Goal: Navigation & Orientation: Find specific page/section

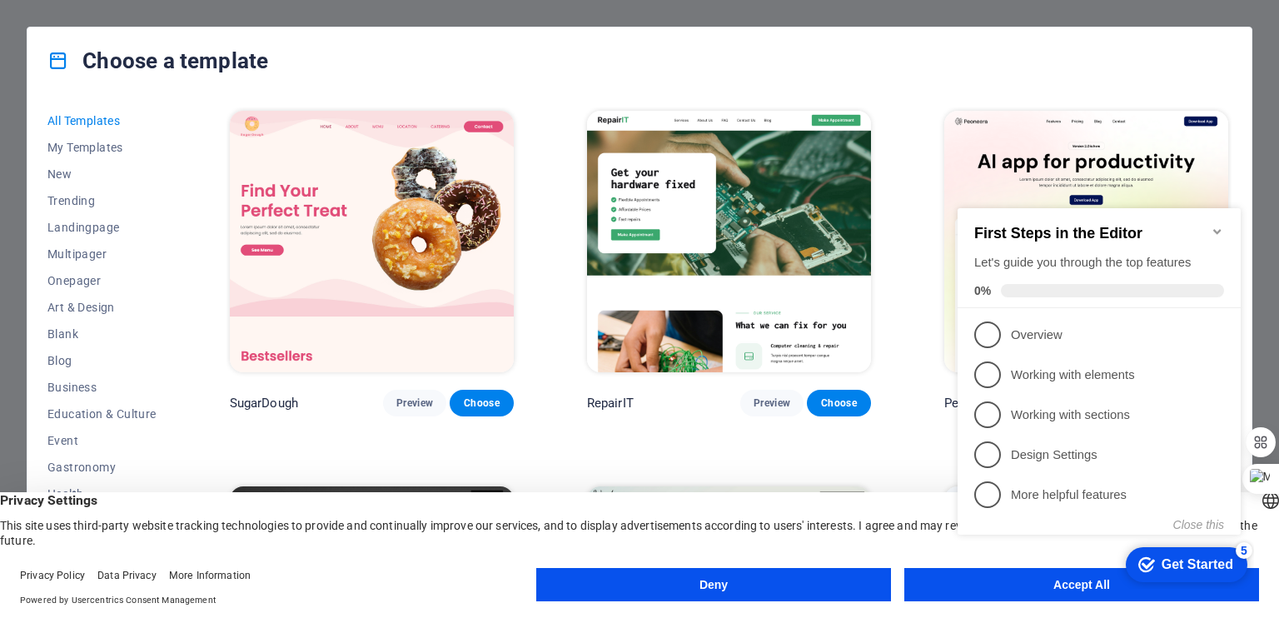
click at [966, 578] on div "checkmark Get Started 5 First Steps in the Editor Let's guide you through the t…" at bounding box center [1102, 385] width 303 height 405
click at [1068, 587] on div "checkmark Get Started 5 First Steps in the Editor Let's guide you through the t…" at bounding box center [1102, 385] width 303 height 405
click at [1215, 225] on icon "Minimize checklist" at bounding box center [1216, 231] width 13 height 13
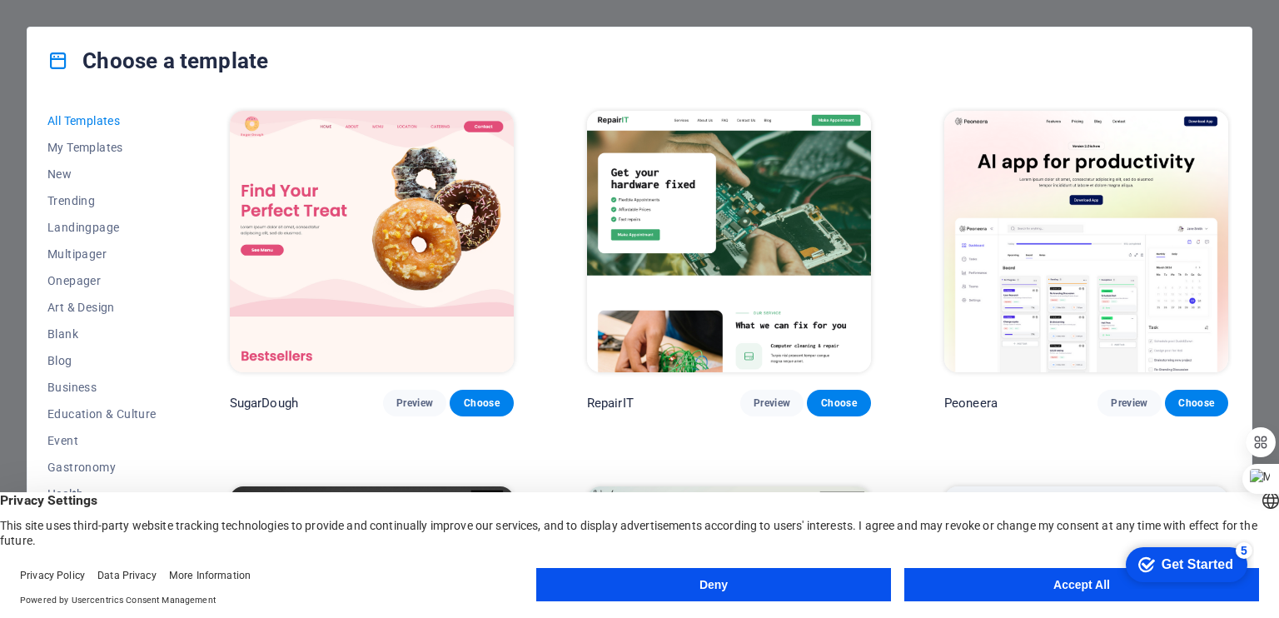
click at [1220, 589] on div "checkmark Get Started 5 First Steps in the Editor Let's guide you through the t…" at bounding box center [1183, 564] width 142 height 50
click at [1107, 590] on button "Accept All" at bounding box center [1081, 584] width 355 height 33
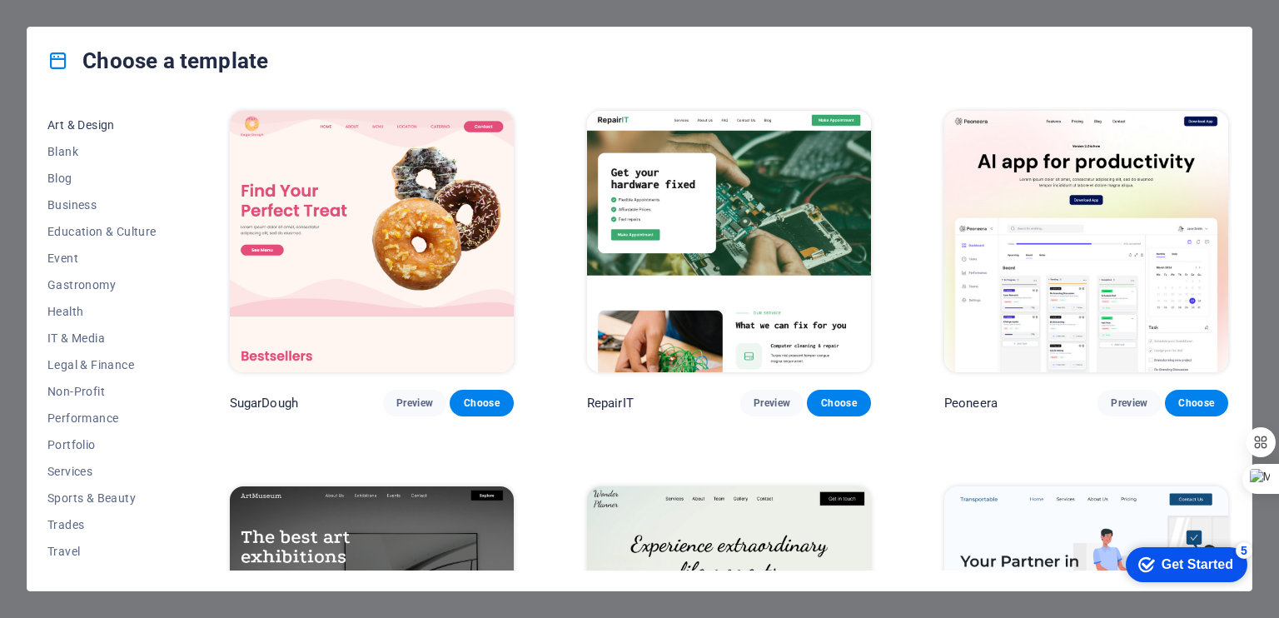
scroll to position [202, 0]
click at [67, 454] on span "Services" at bounding box center [101, 451] width 109 height 13
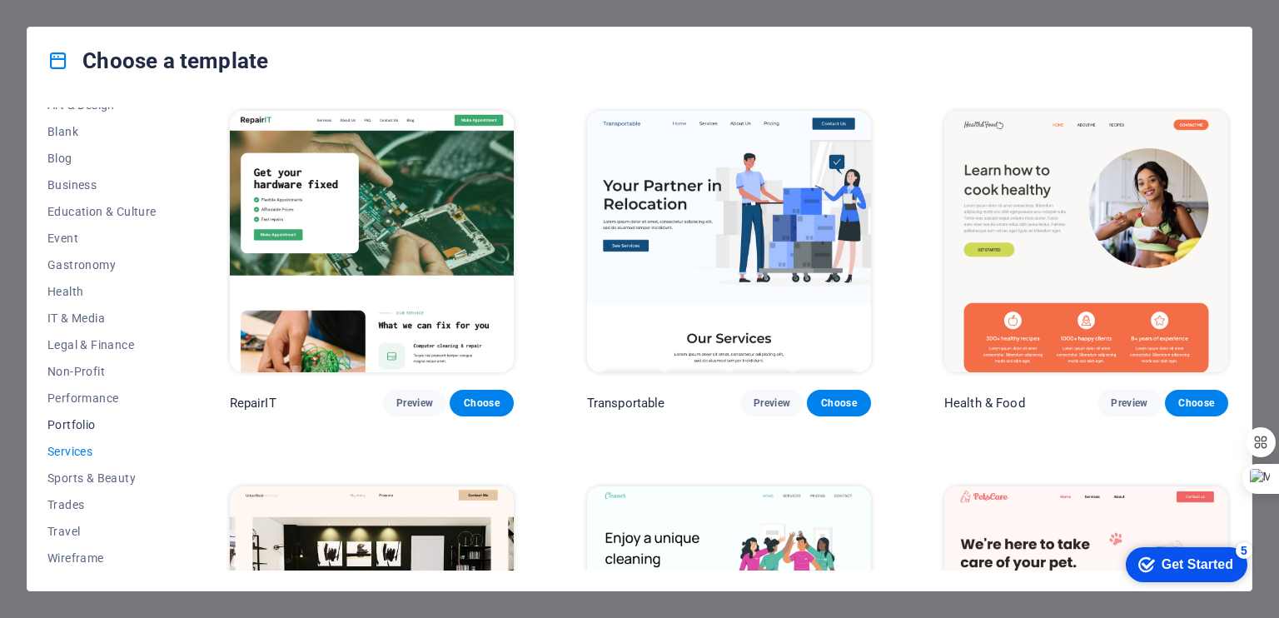
click at [77, 425] on span "Portfolio" at bounding box center [101, 424] width 109 height 13
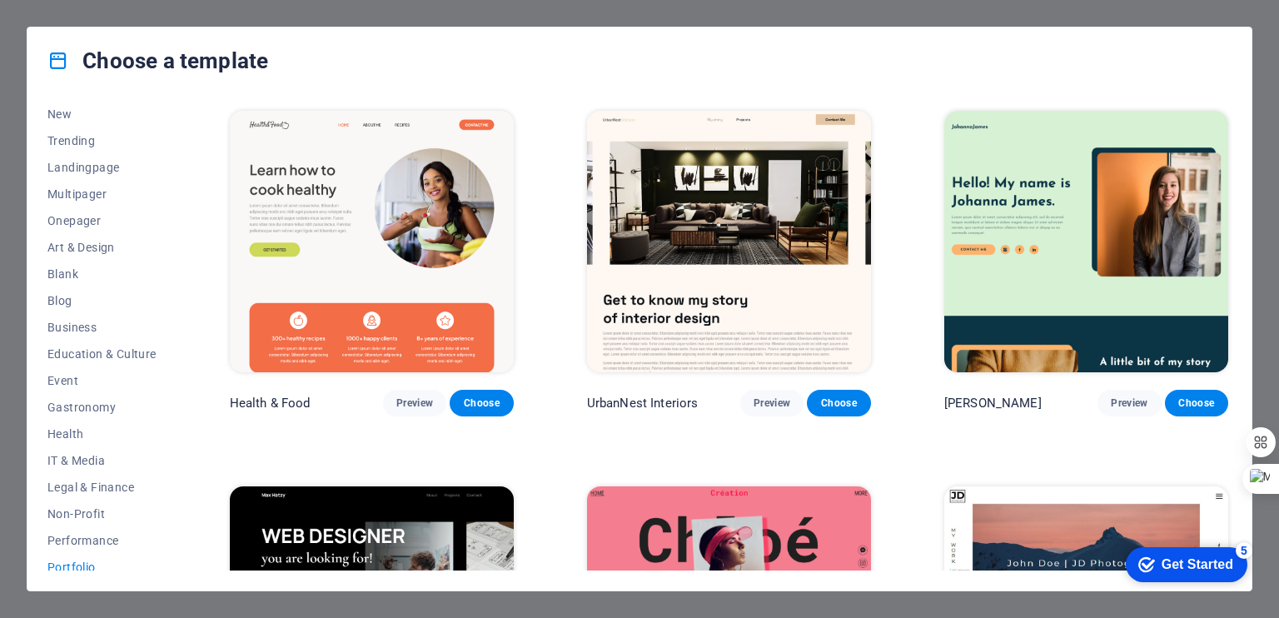
scroll to position [0, 0]
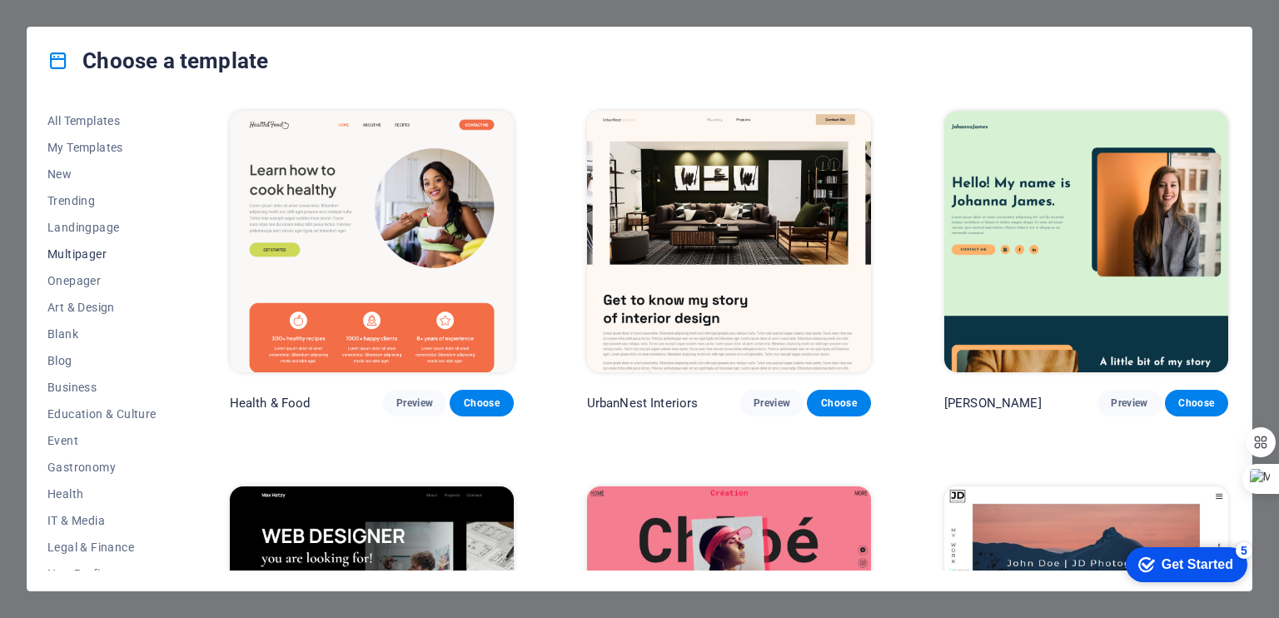
click at [74, 260] on span "Multipager" at bounding box center [101, 253] width 109 height 13
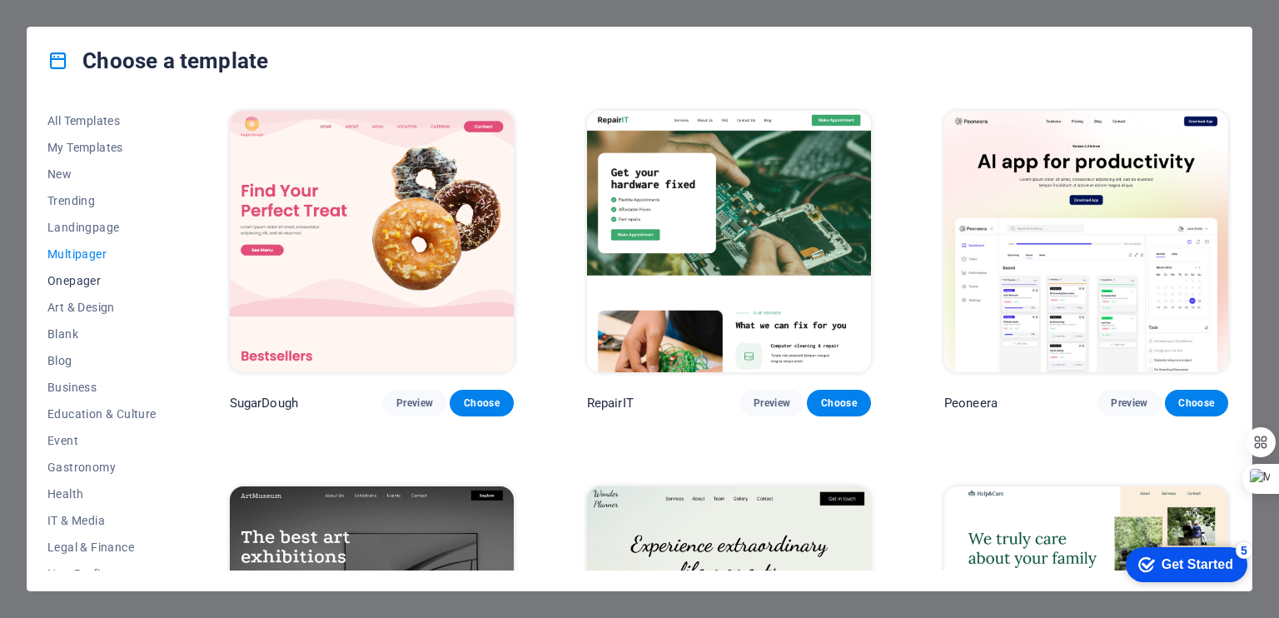
click at [87, 277] on span "Onepager" at bounding box center [101, 280] width 109 height 13
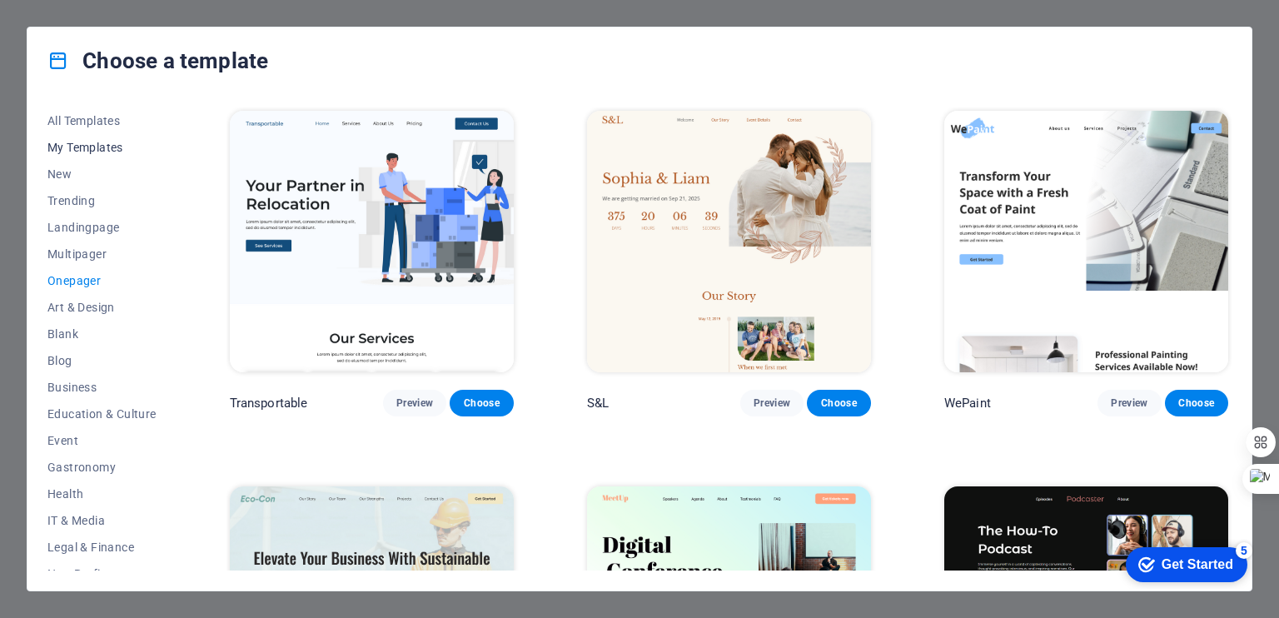
click at [85, 152] on span "My Templates" at bounding box center [101, 147] width 109 height 13
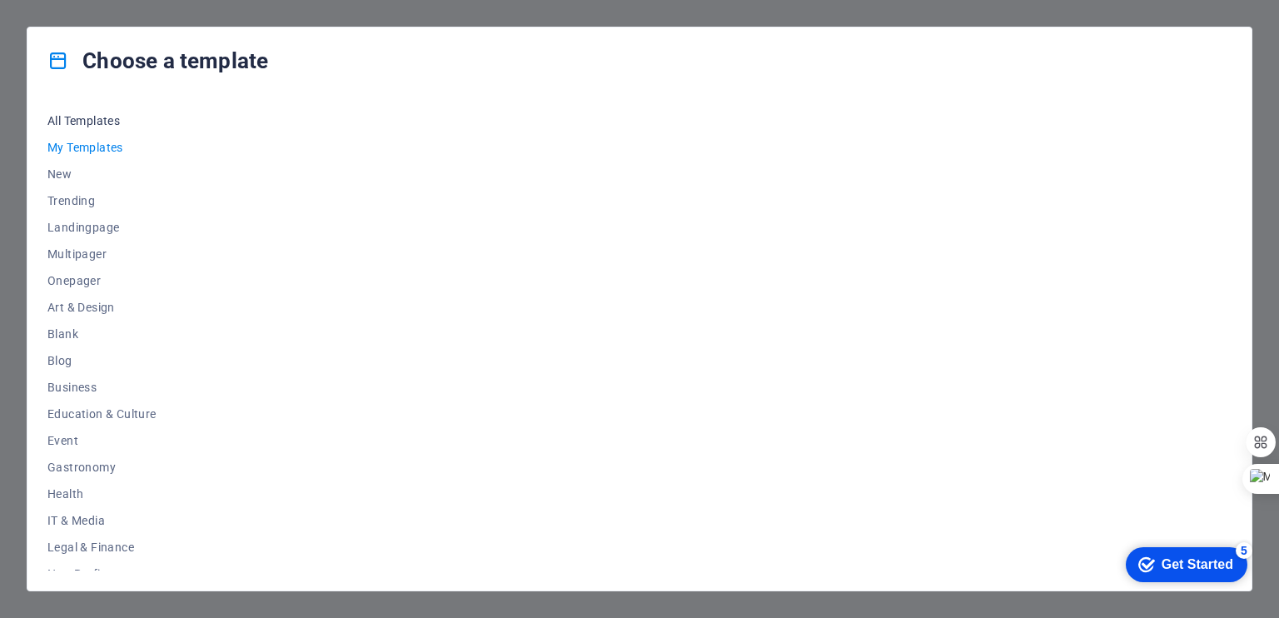
click at [82, 120] on span "All Templates" at bounding box center [101, 120] width 109 height 13
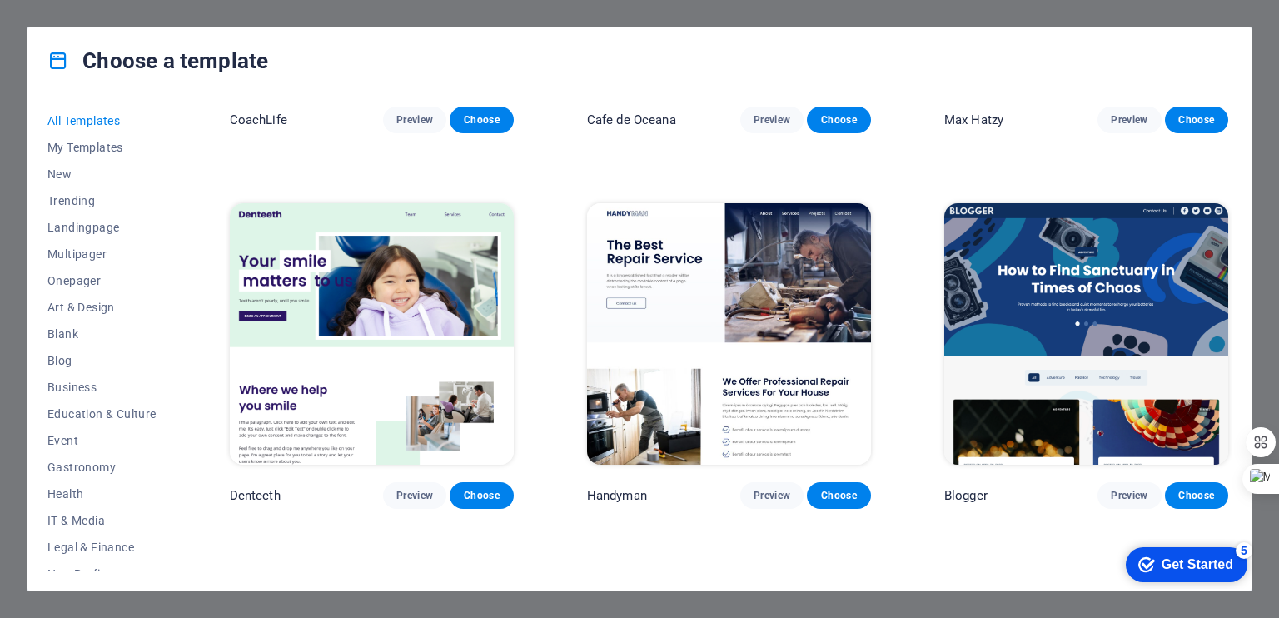
scroll to position [4829, 0]
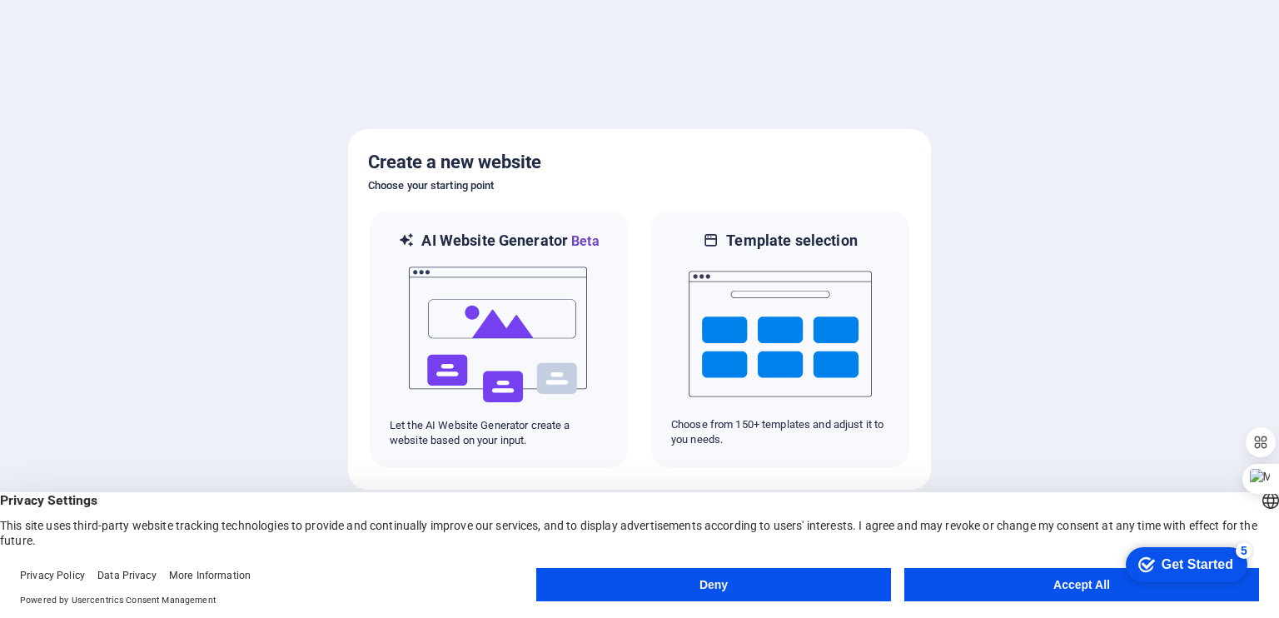
click at [1053, 580] on button "Accept All" at bounding box center [1081, 584] width 355 height 33
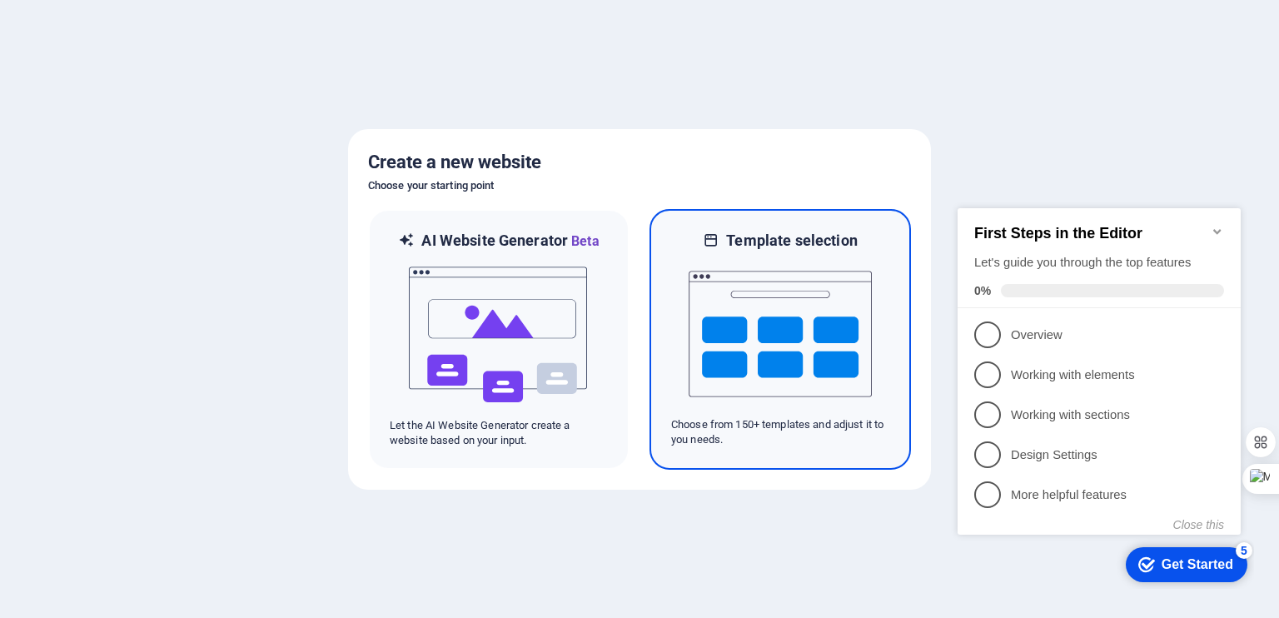
click at [825, 345] on img at bounding box center [779, 334] width 183 height 167
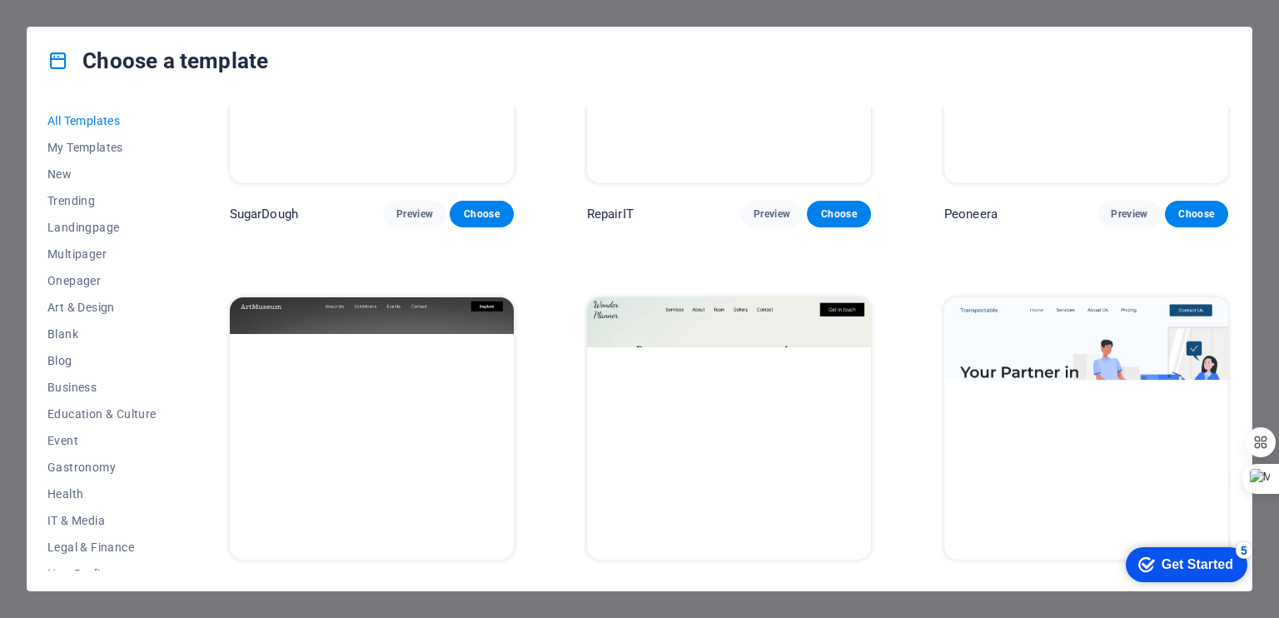
scroll to position [167, 0]
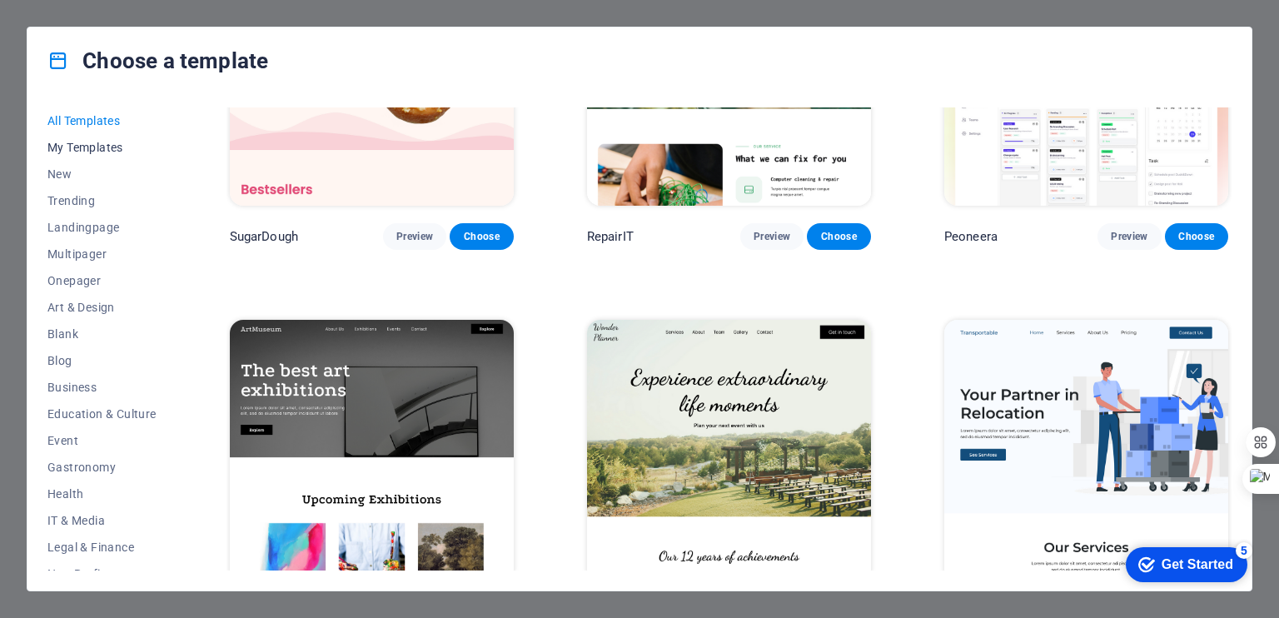
click at [107, 150] on span "My Templates" at bounding box center [101, 147] width 109 height 13
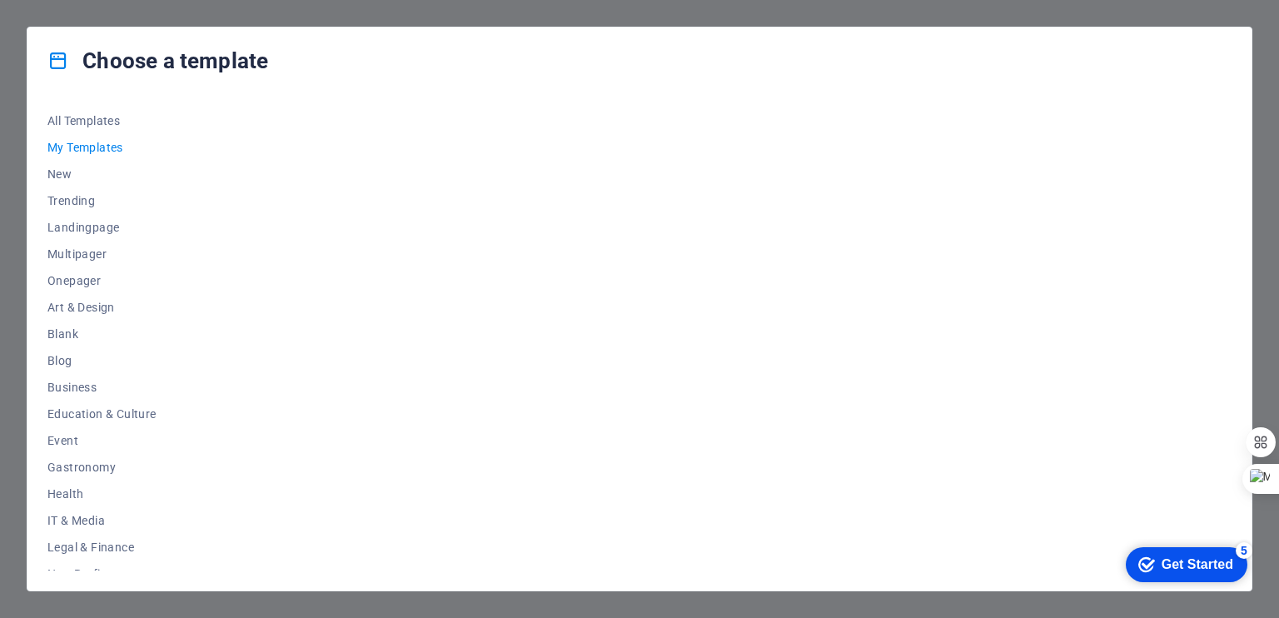
scroll to position [0, 0]
click at [54, 177] on span "New" at bounding box center [101, 173] width 109 height 13
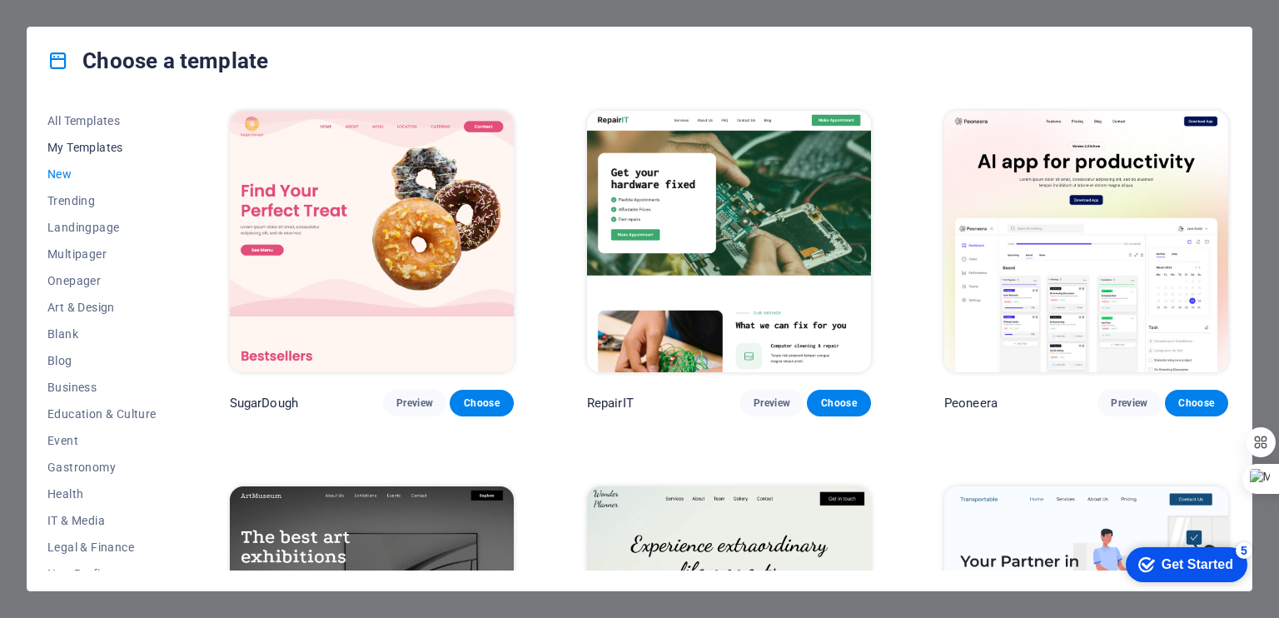
click at [88, 144] on span "My Templates" at bounding box center [101, 147] width 109 height 13
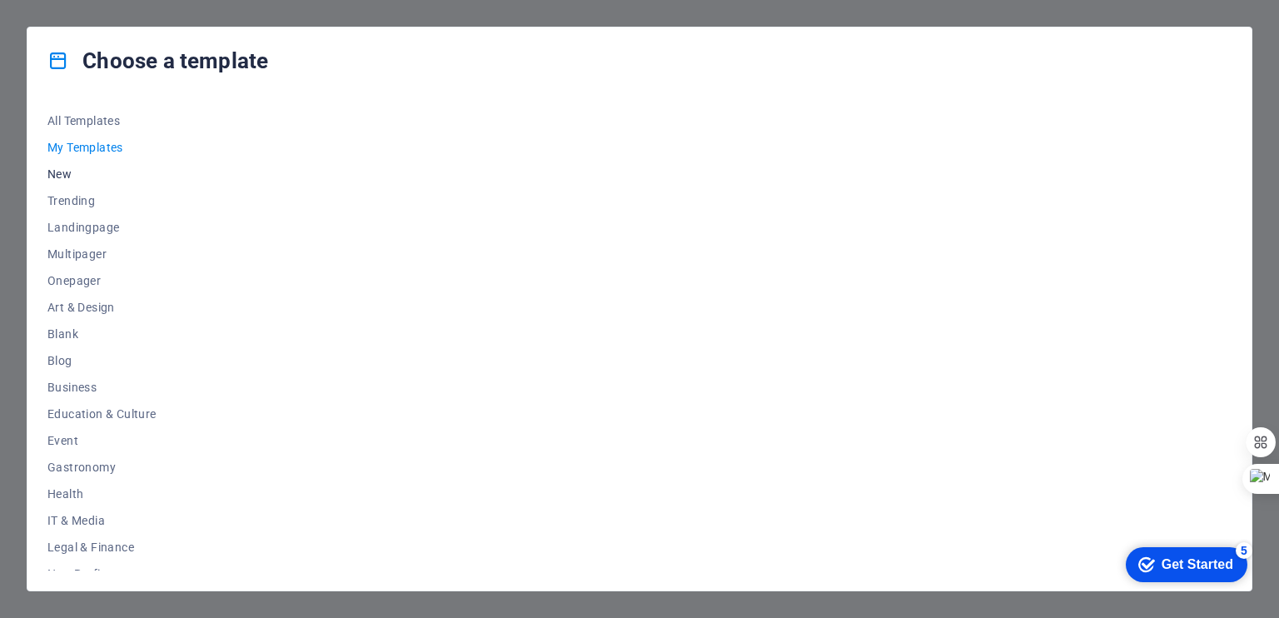
click at [67, 176] on span "New" at bounding box center [101, 173] width 109 height 13
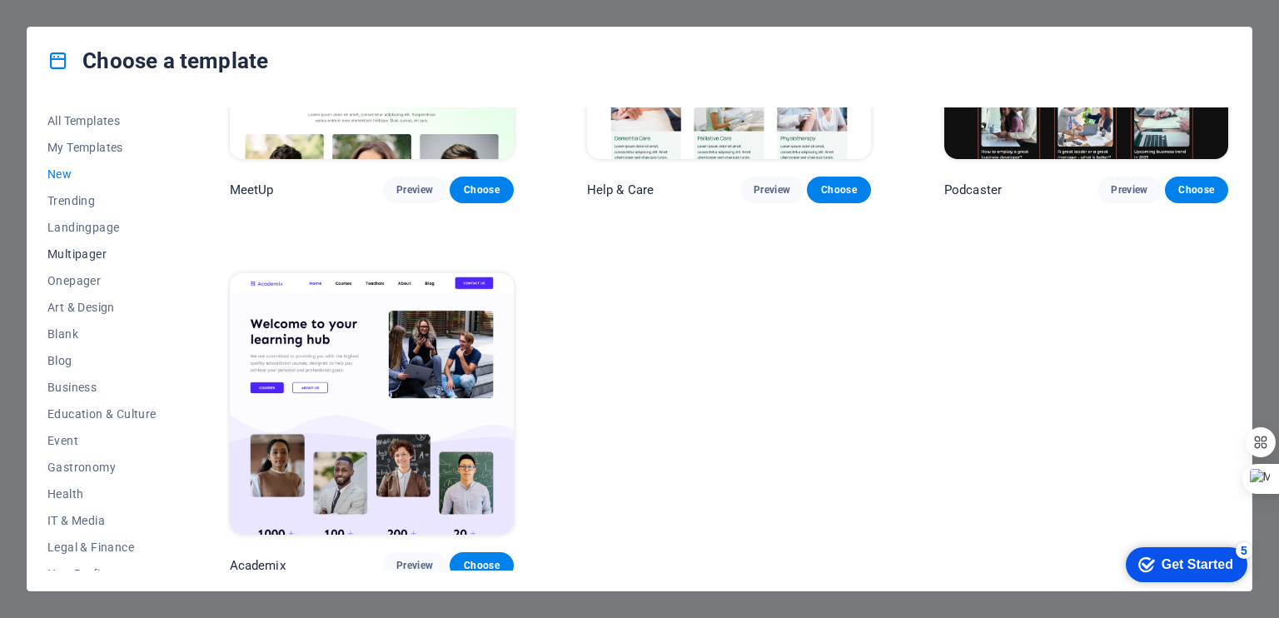
click at [82, 256] on span "Multipager" at bounding box center [101, 253] width 109 height 13
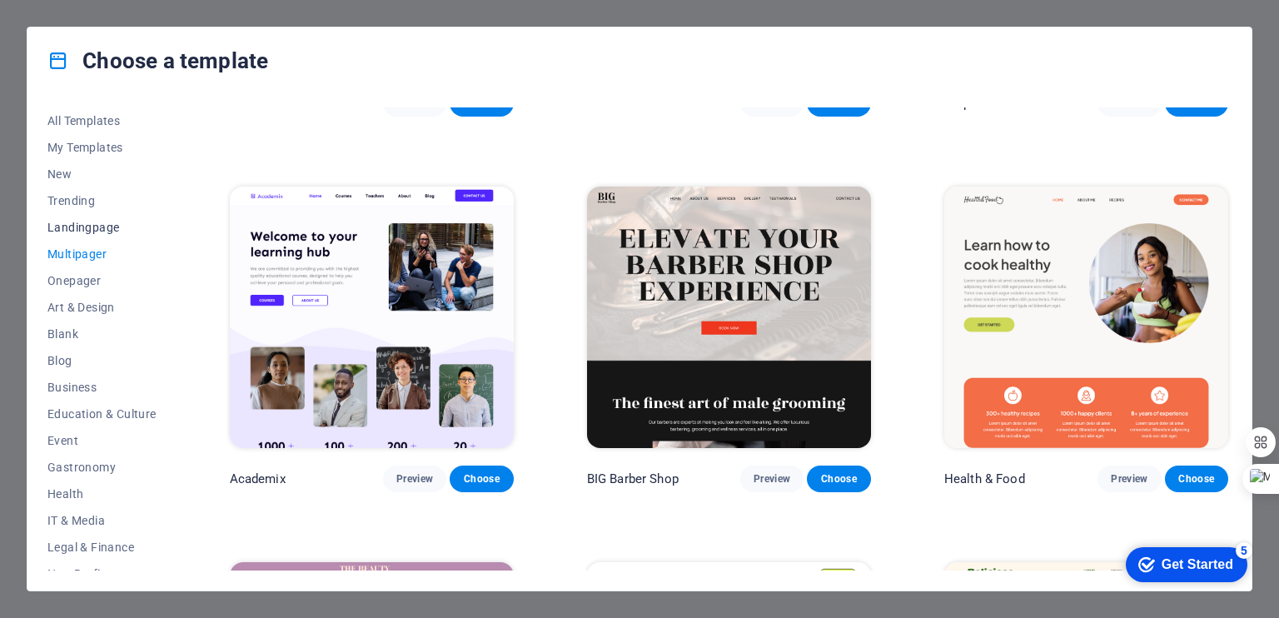
click at [69, 222] on span "Landingpage" at bounding box center [101, 227] width 109 height 13
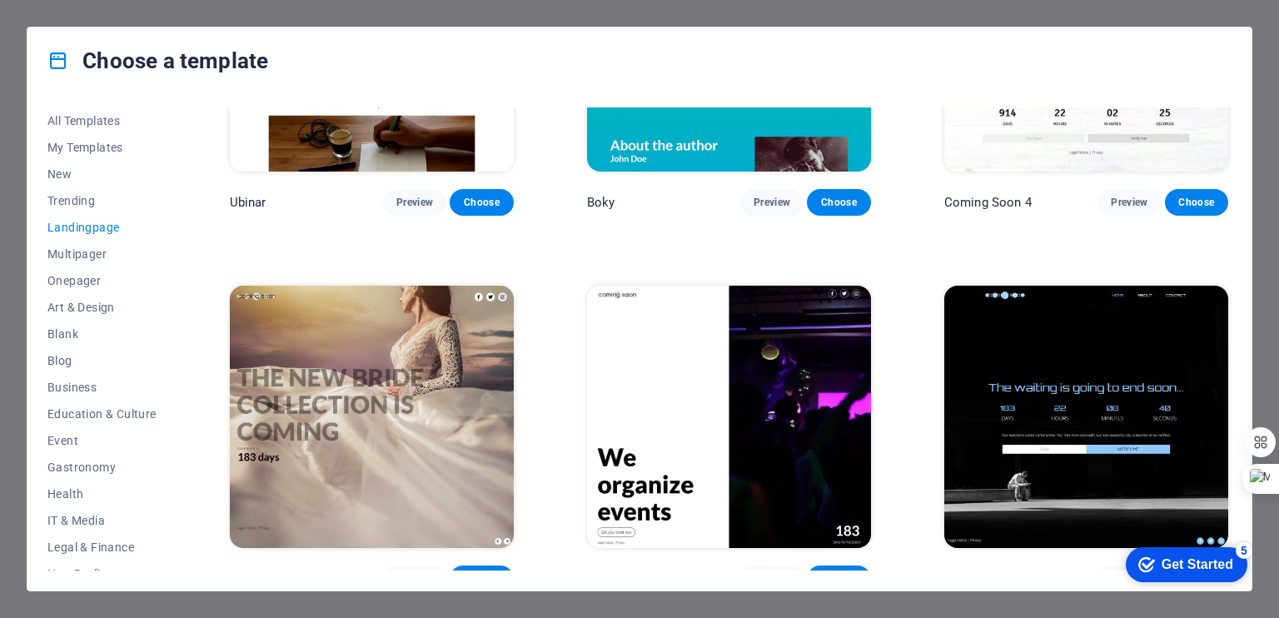
scroll to position [2836, 0]
